Goal: Transaction & Acquisition: Purchase product/service

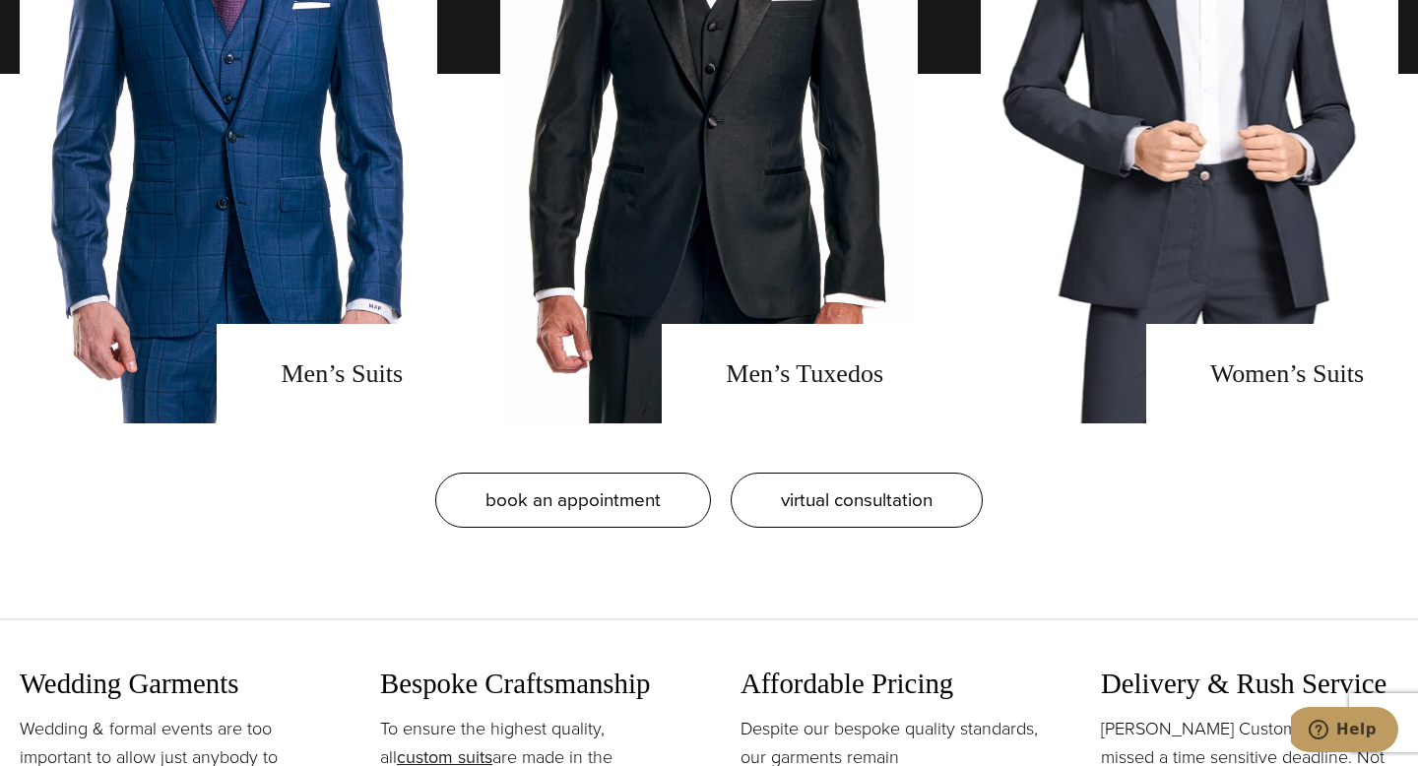
scroll to position [1721, 0]
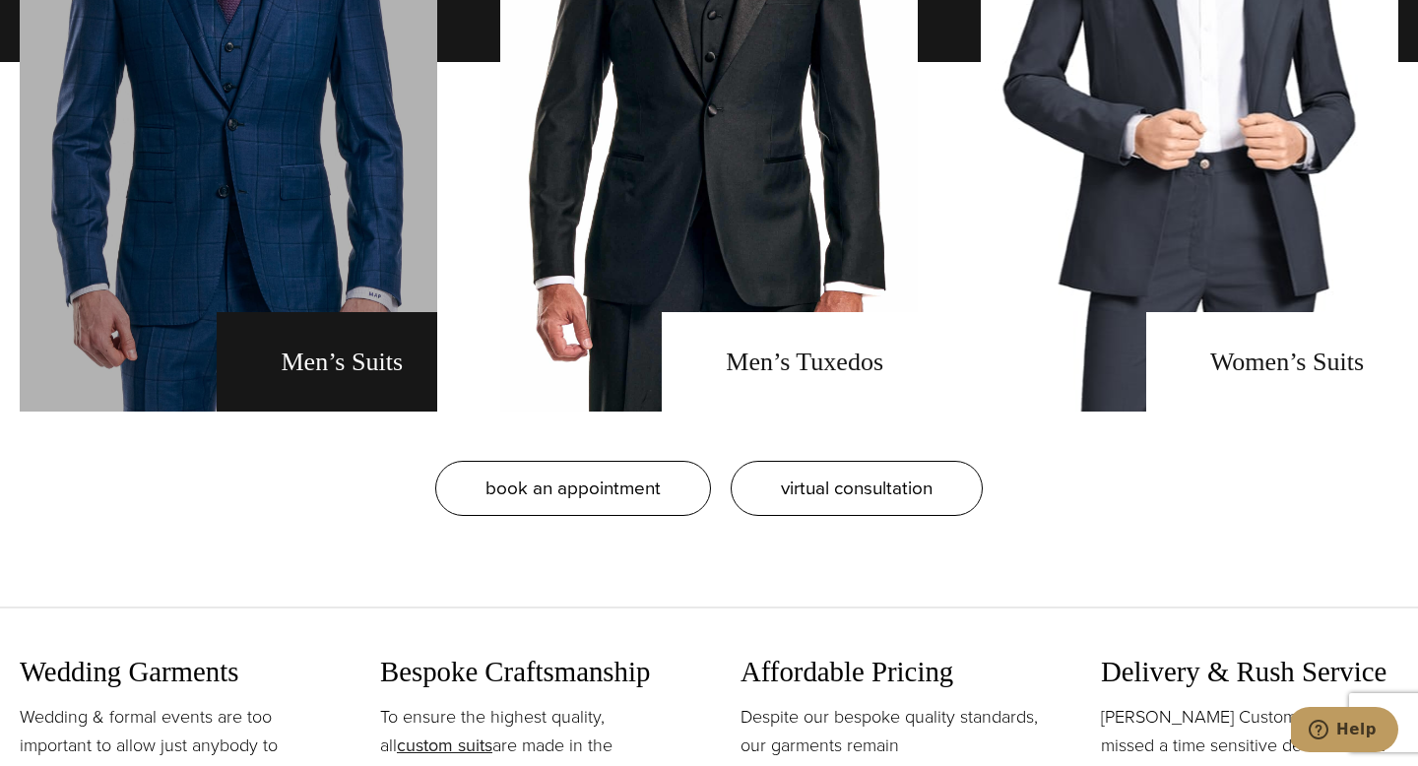
click at [344, 298] on link "men's suits" at bounding box center [229, 61] width 418 height 699
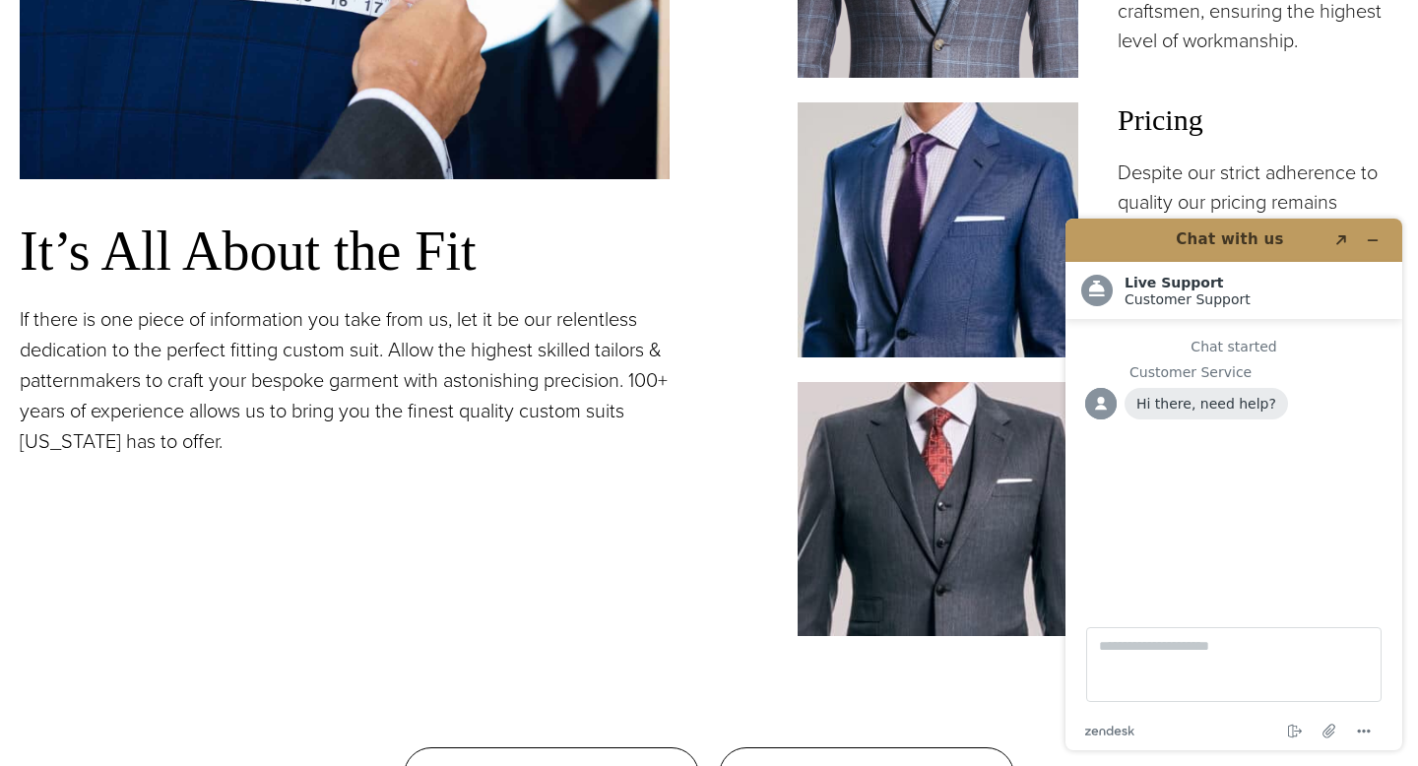
scroll to position [1579, 0]
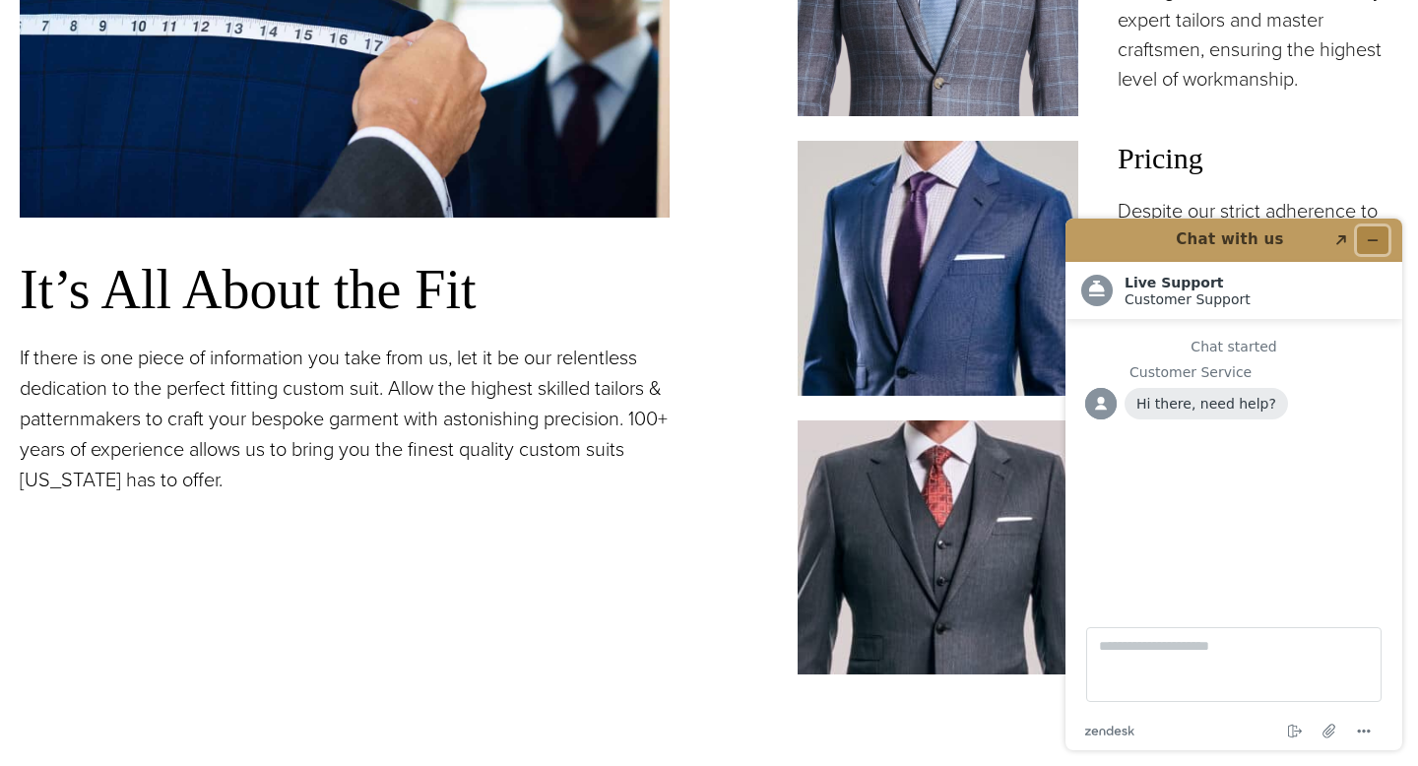
click at [1372, 244] on icon "Minimize widget" at bounding box center [1373, 240] width 14 height 14
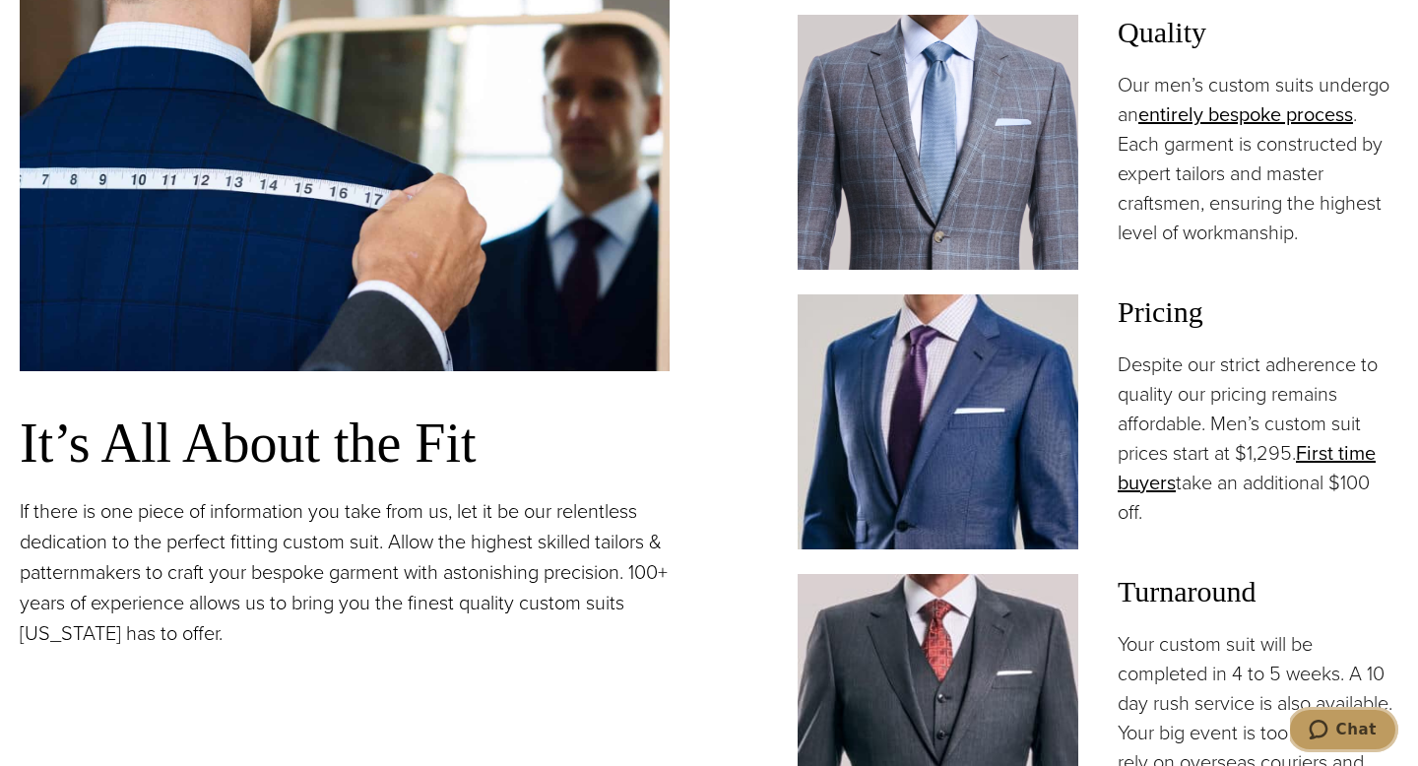
scroll to position [1461, 0]
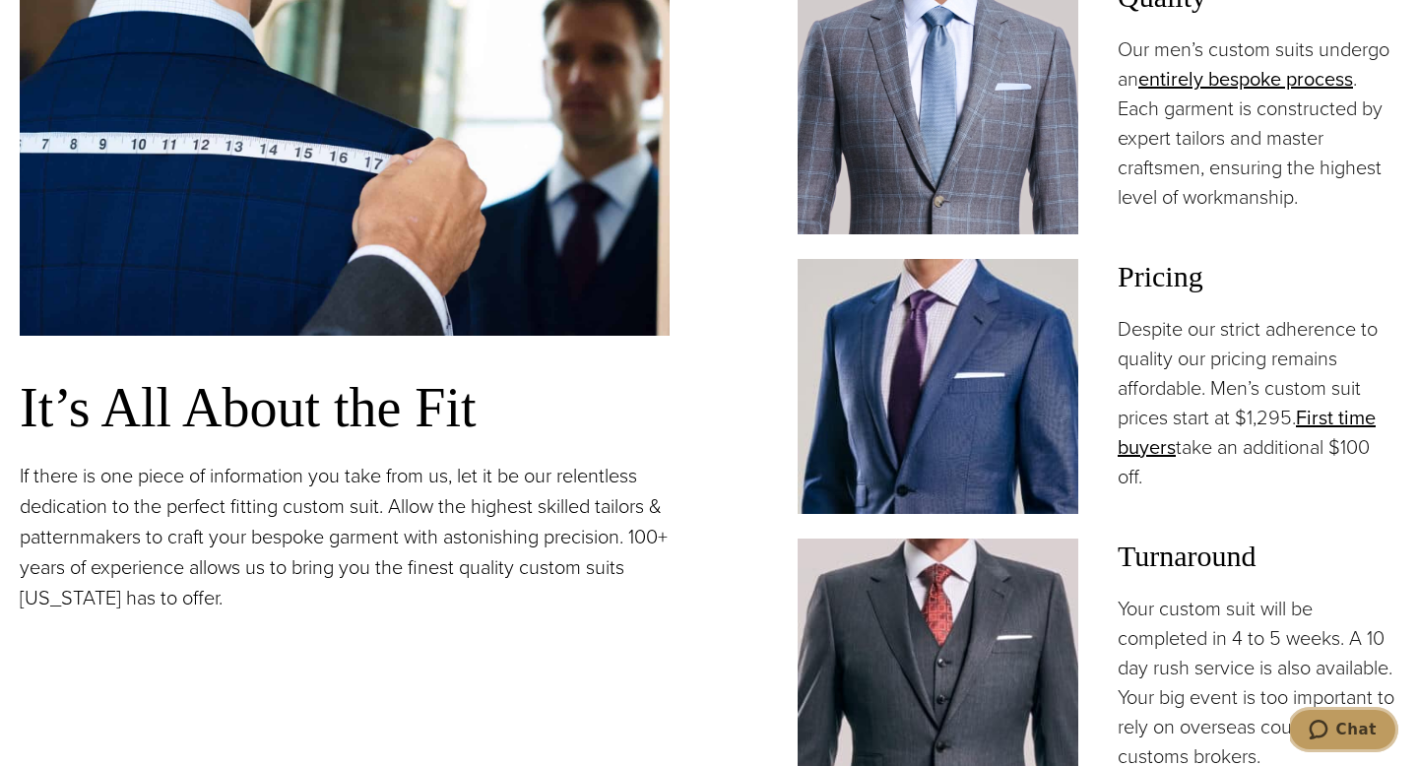
click at [1346, 728] on span "Chat" at bounding box center [1357, 730] width 40 height 18
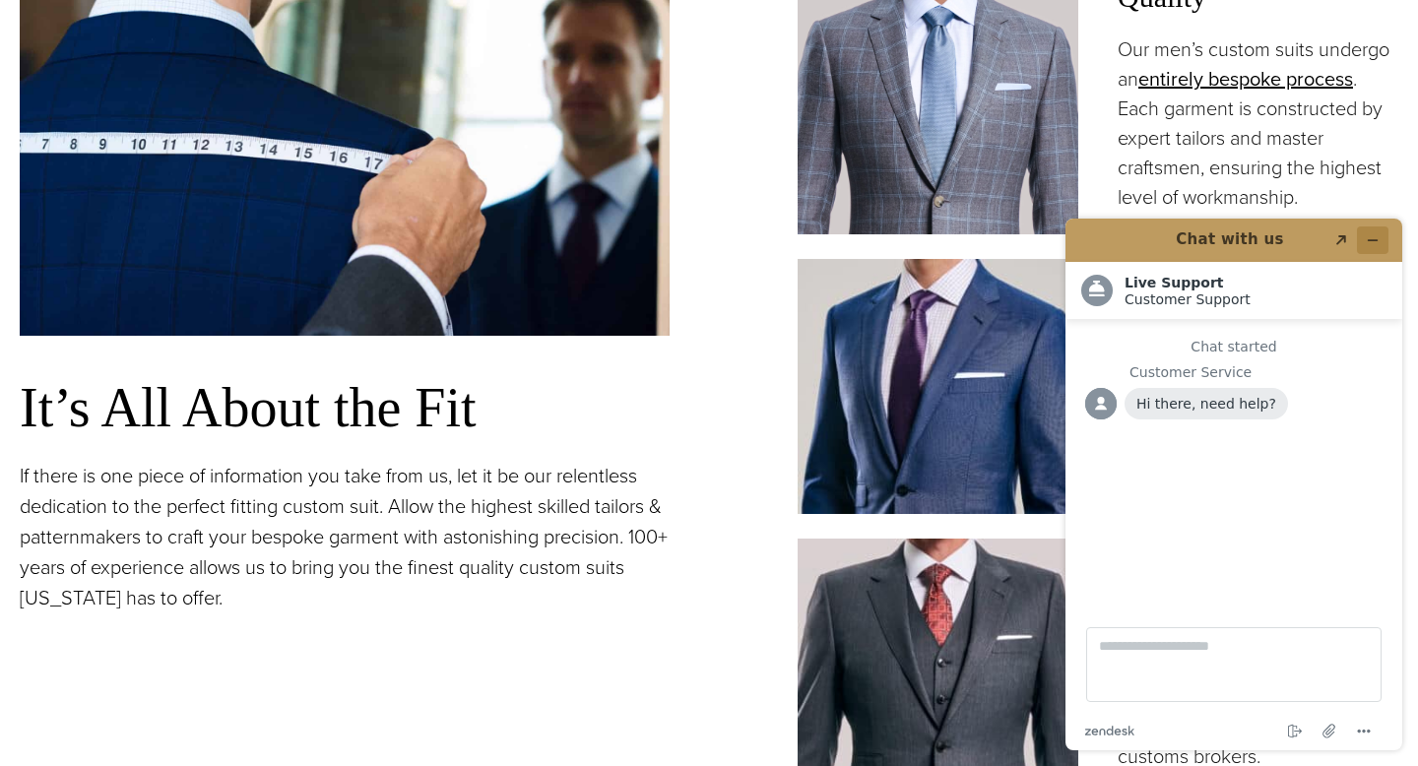
click at [1366, 241] on icon "Minimize widget" at bounding box center [1373, 240] width 14 height 14
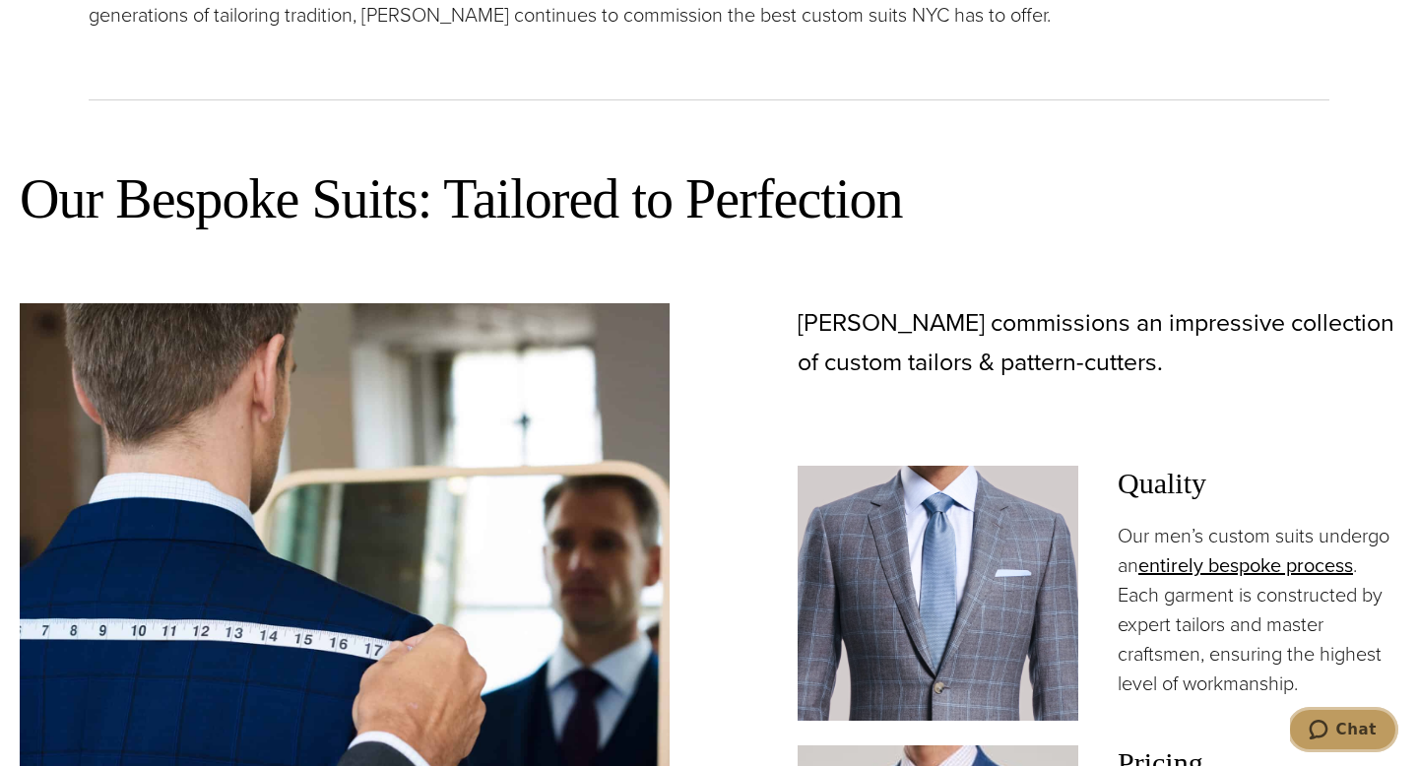
scroll to position [935, 0]
